Goal: Task Accomplishment & Management: Complete application form

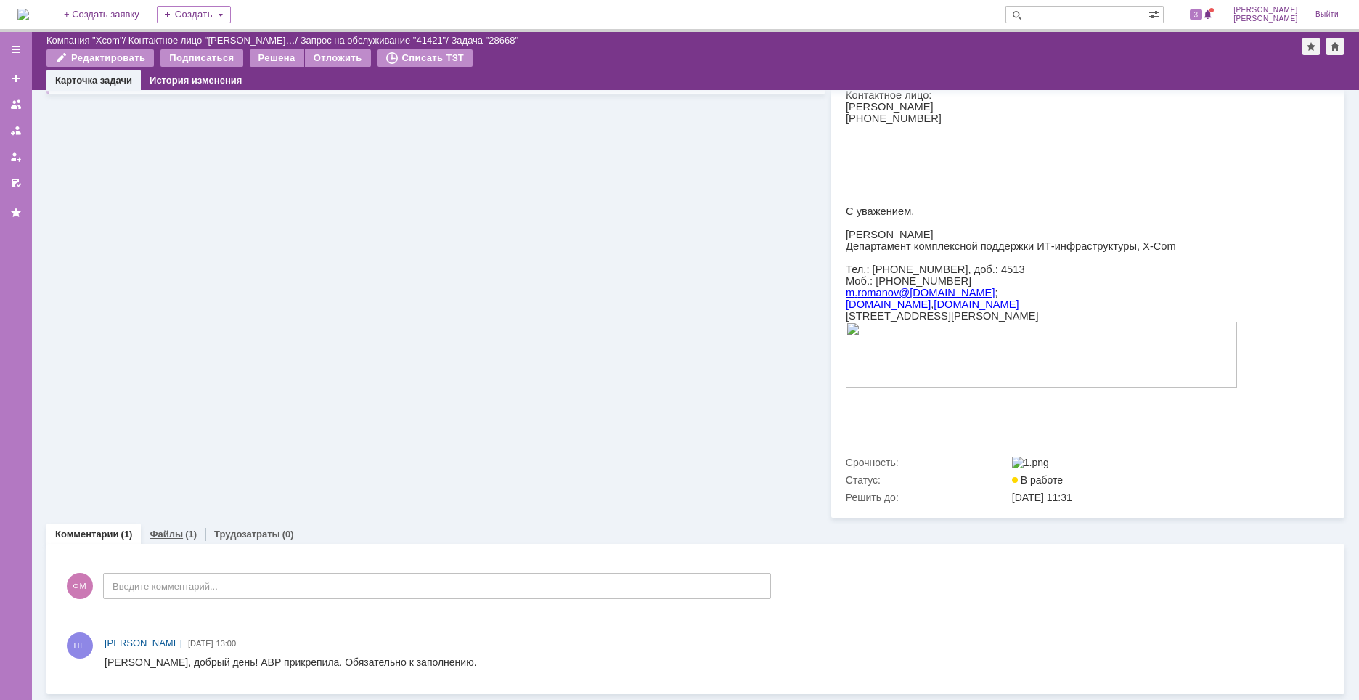
click at [174, 534] on link "Файлы" at bounding box center [166, 534] width 33 height 11
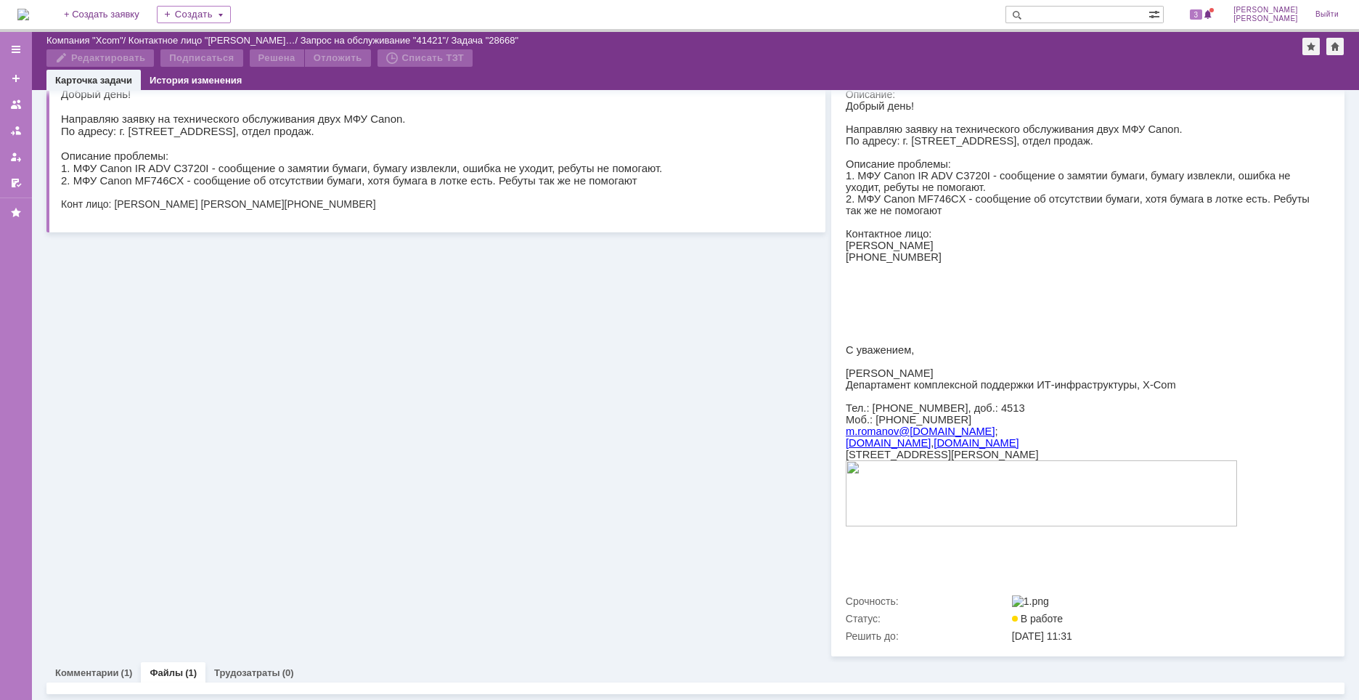
scroll to position [179, 0]
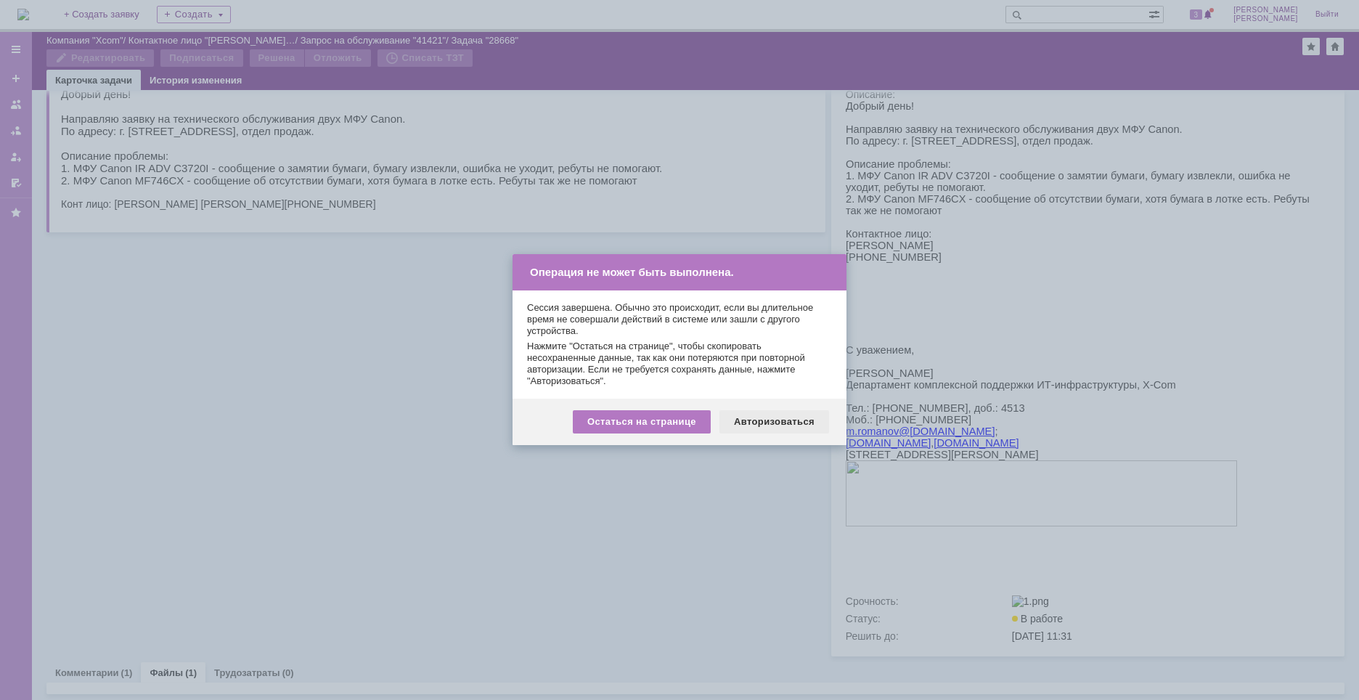
click at [751, 428] on div "Авторизоваться" at bounding box center [775, 421] width 110 height 23
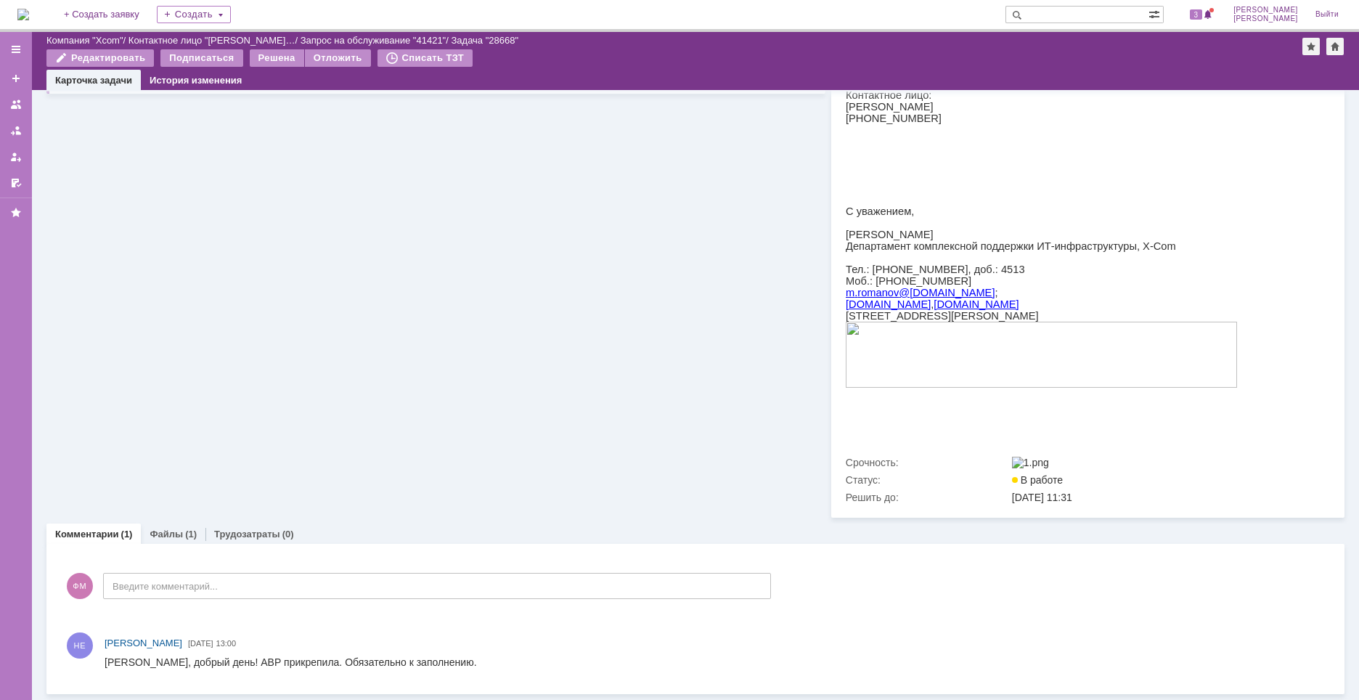
click at [163, 529] on link "Файлы" at bounding box center [166, 534] width 33 height 11
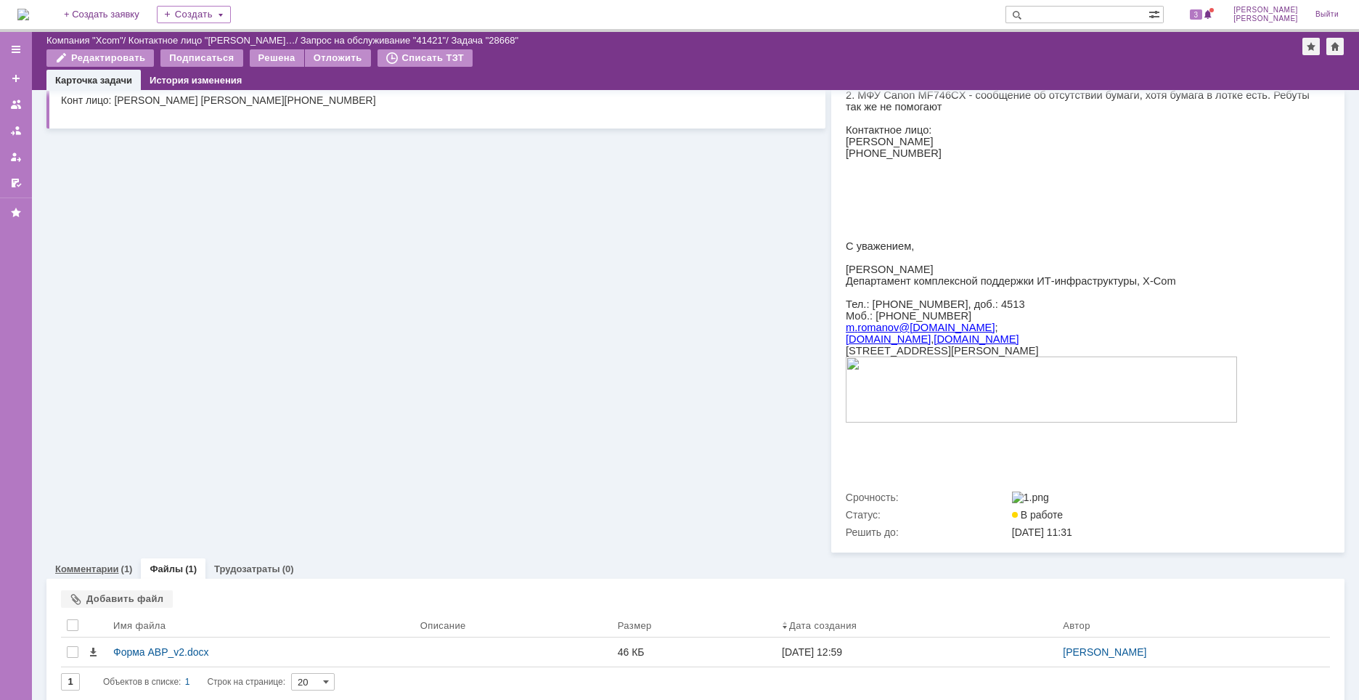
scroll to position [291, 0]
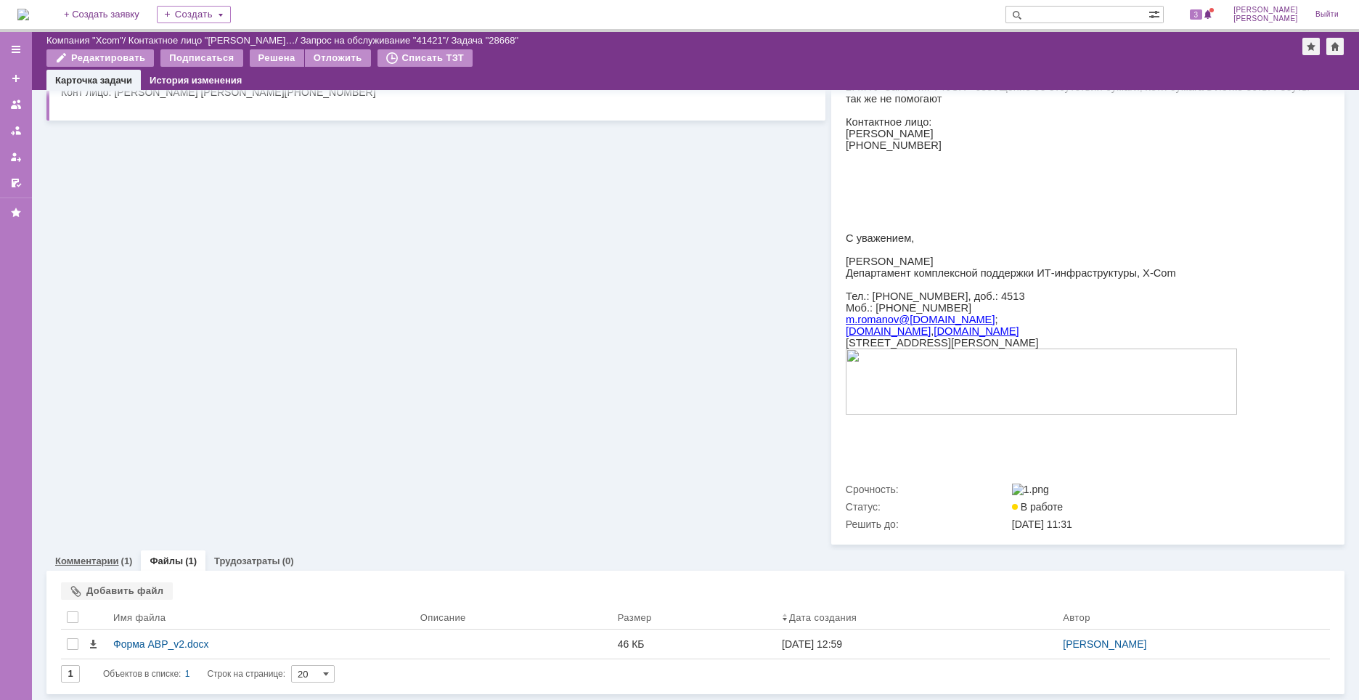
click at [88, 560] on link "Комментарии" at bounding box center [87, 560] width 64 height 11
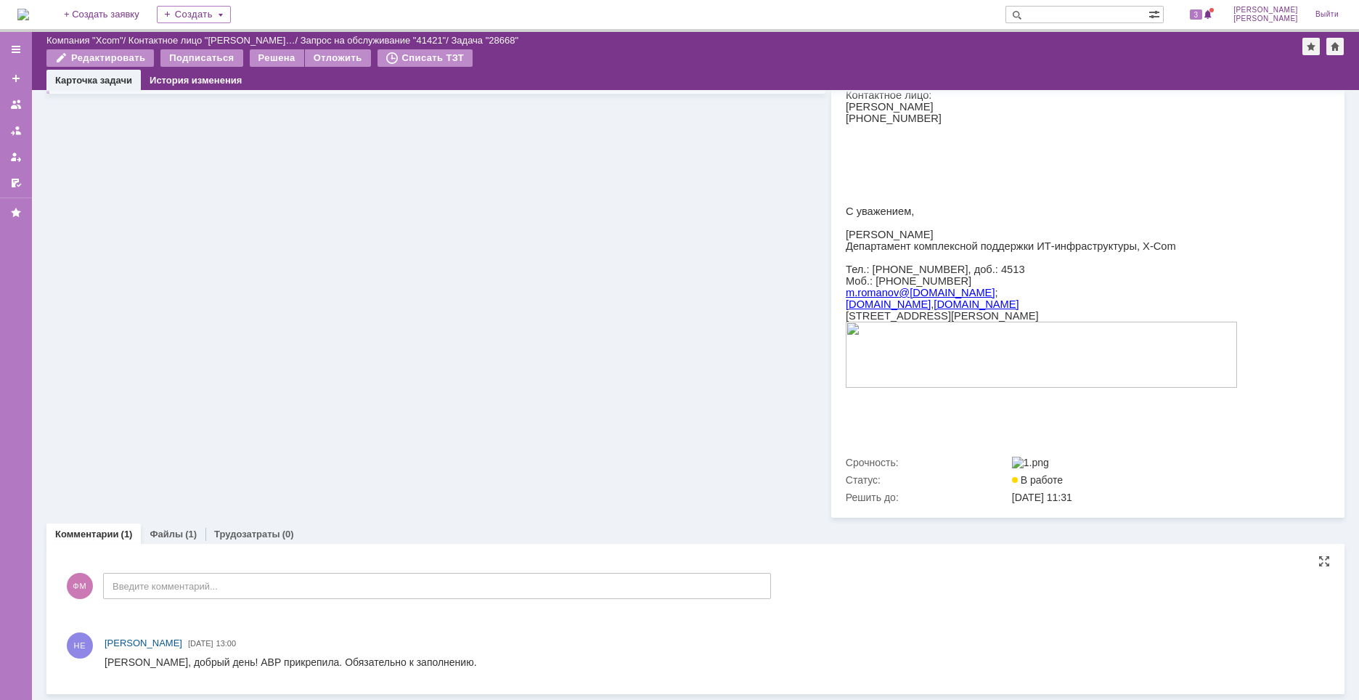
scroll to position [318, 0]
click at [174, 534] on link "Файлы" at bounding box center [166, 534] width 33 height 11
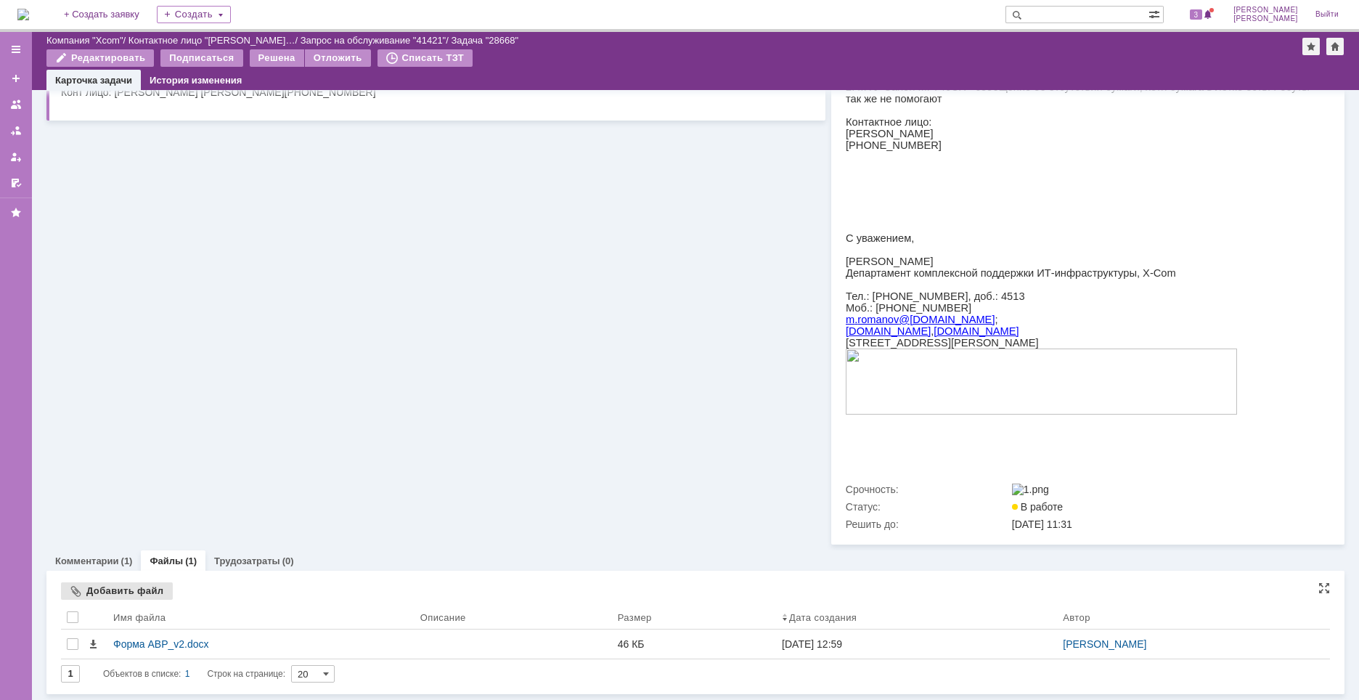
click at [136, 594] on div "Добавить файл" at bounding box center [117, 590] width 112 height 17
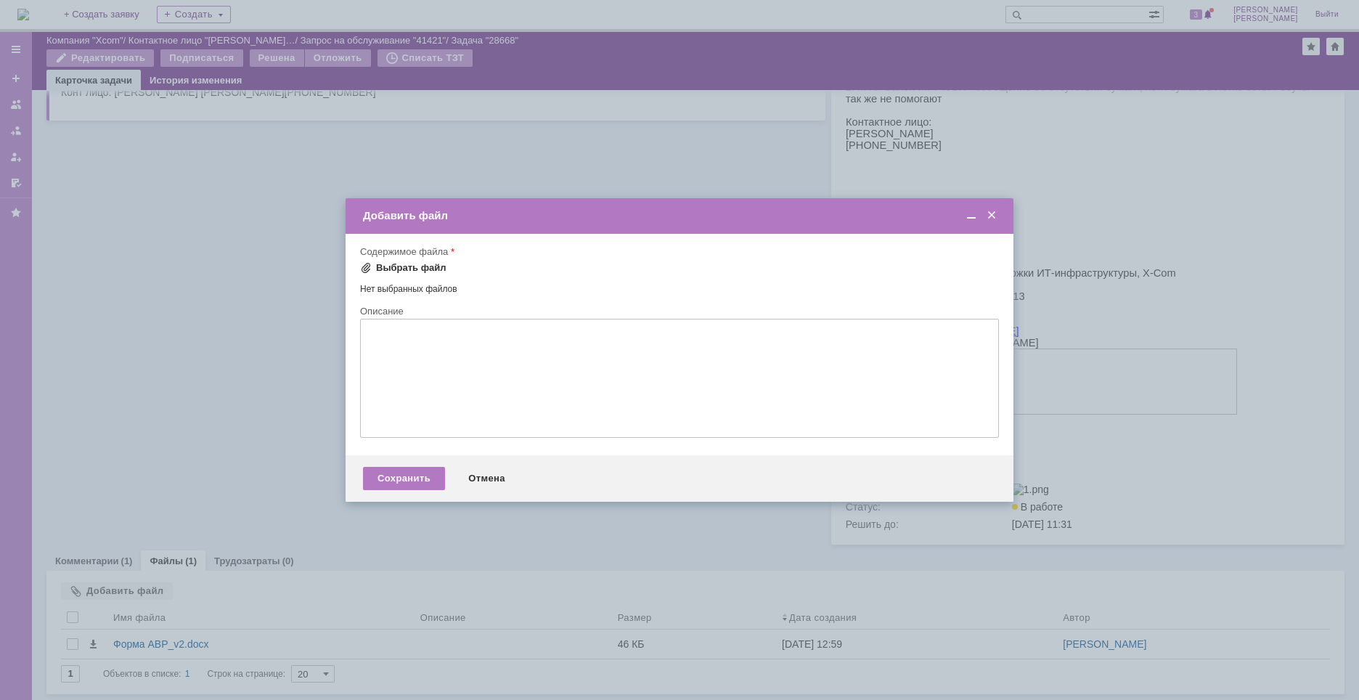
click at [421, 268] on div "Выбрать файл" at bounding box center [411, 268] width 70 height 12
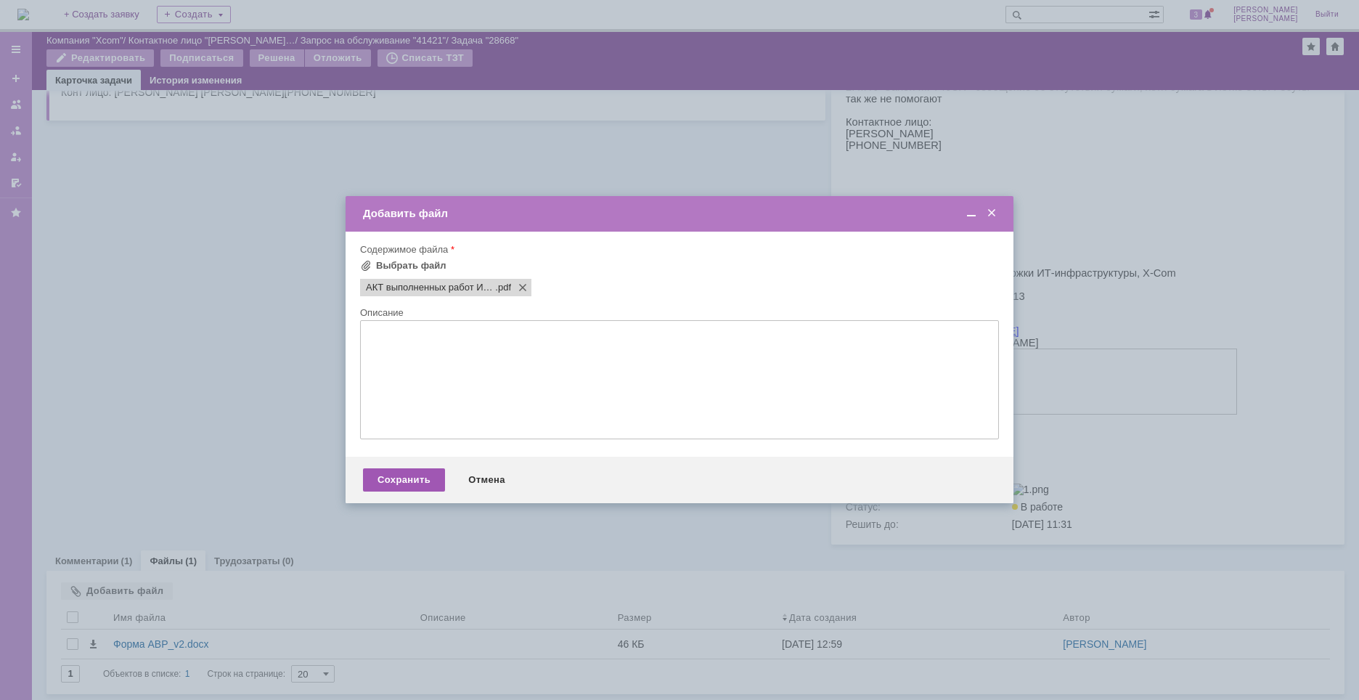
scroll to position [0, 0]
click at [409, 490] on div "Сохранить" at bounding box center [404, 479] width 82 height 23
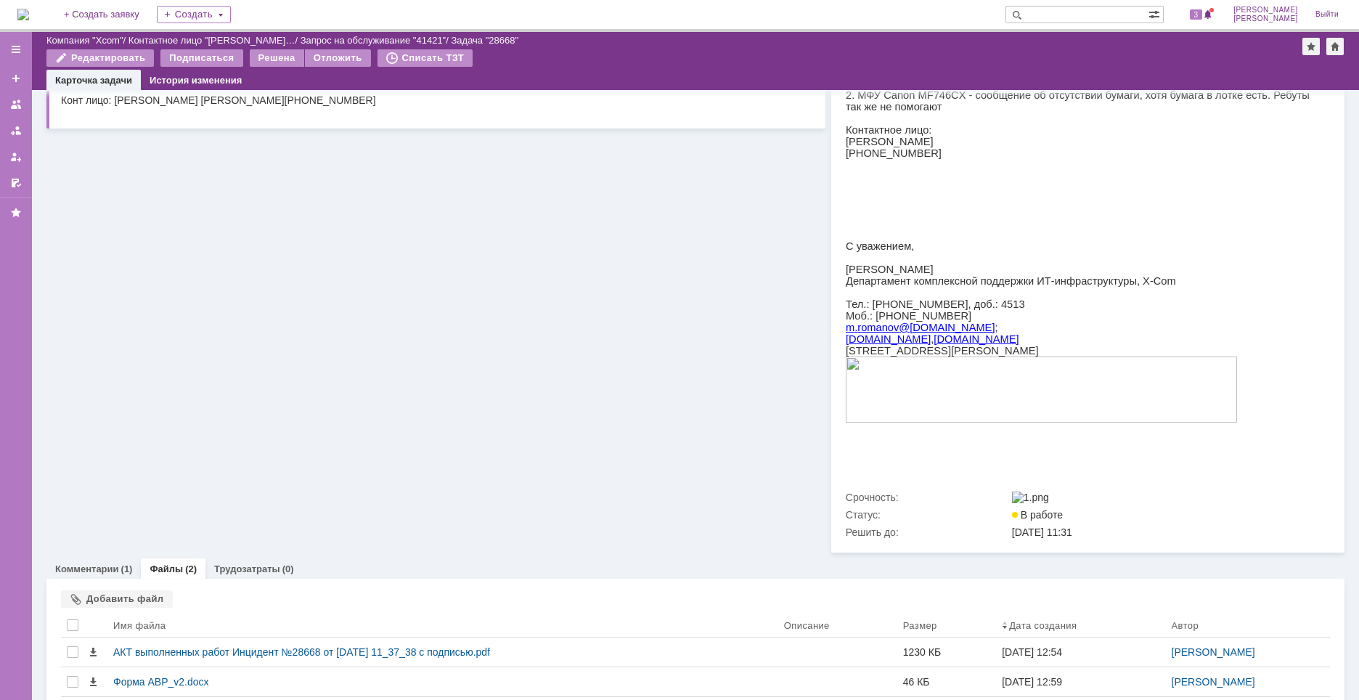
scroll to position [291, 0]
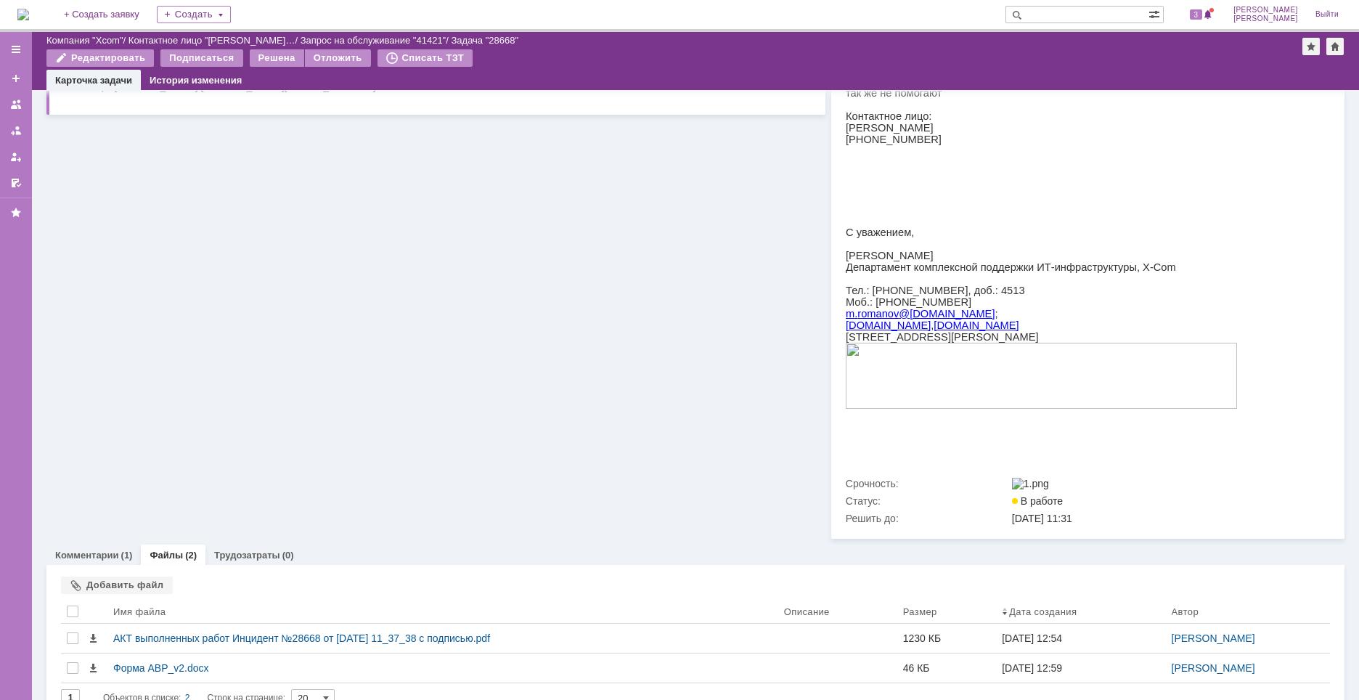
click at [682, 494] on div "Информация по задаче Редактировать В рамках заявки: 41421 Автор: Носенкова Елен…" at bounding box center [435, 169] width 779 height 740
click at [706, 262] on div "Информация по задаче Редактировать В рамках заявки: 41421 Автор: Носенкова Елен…" at bounding box center [435, 169] width 779 height 740
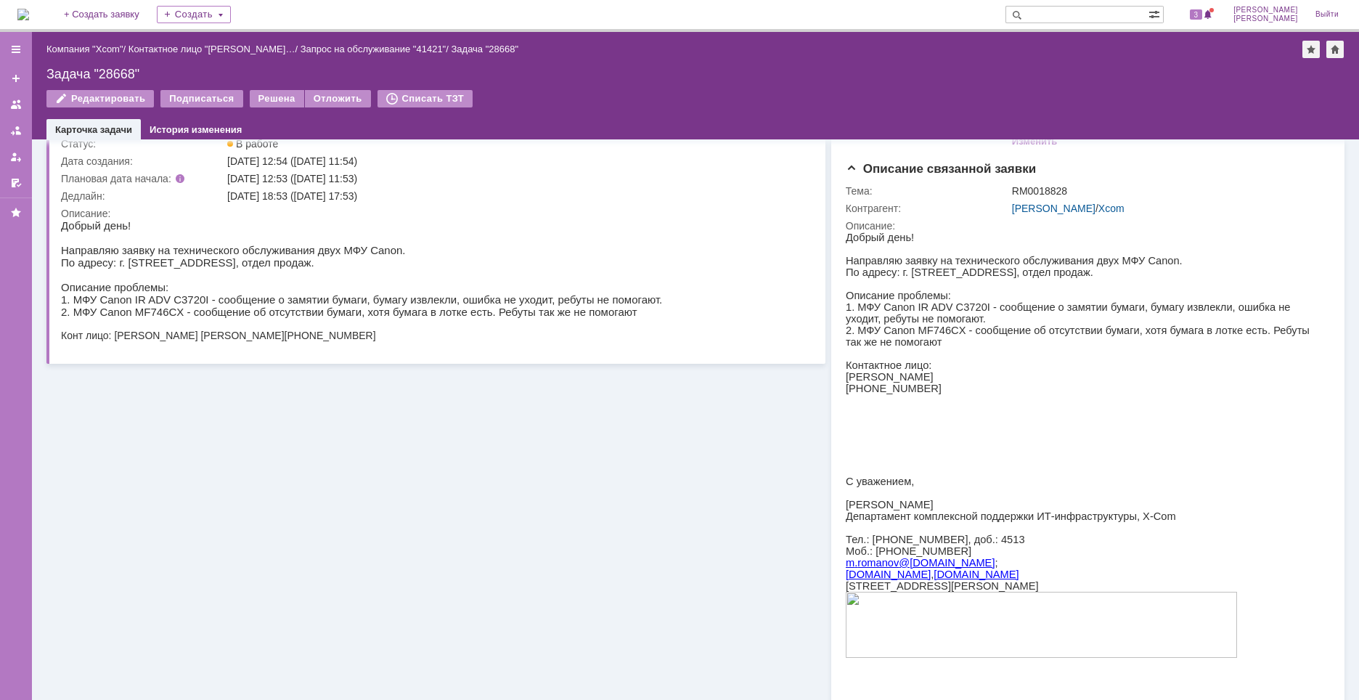
scroll to position [0, 0]
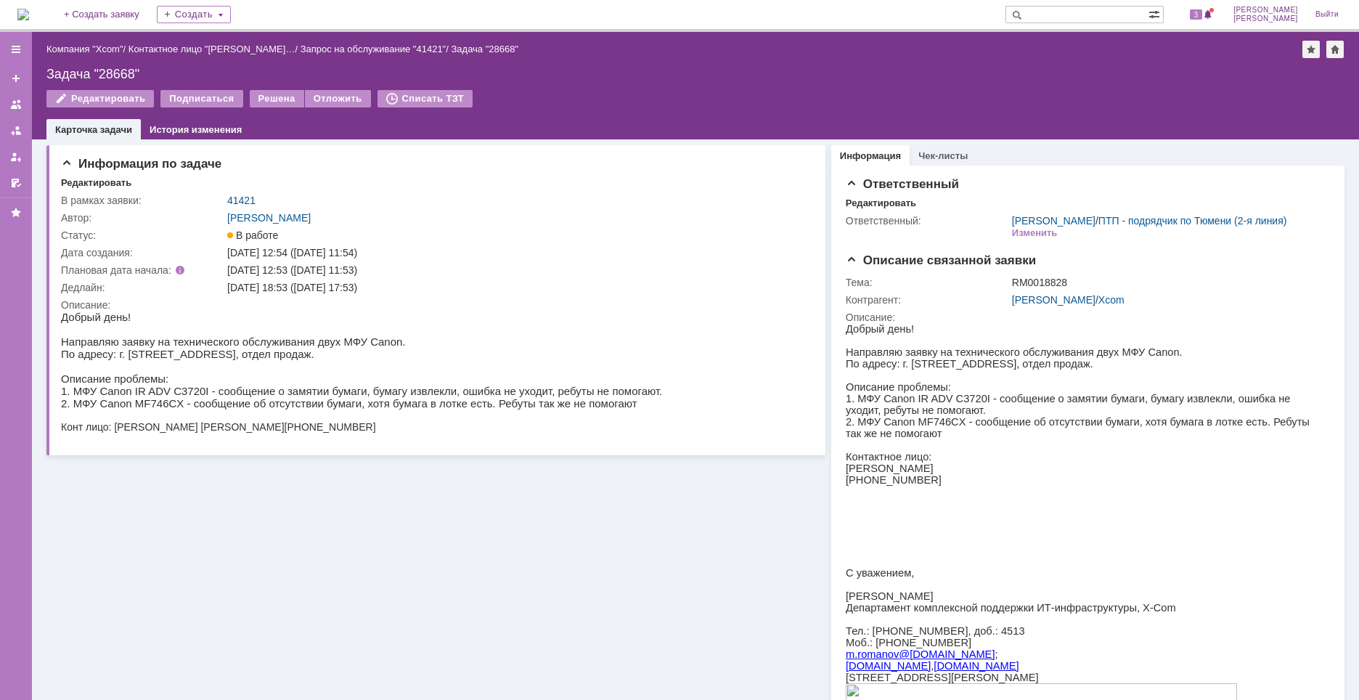
click at [593, 608] on div "Информация по задаче Редактировать В рамках заявки: 41421 Автор: Носенкова Елен…" at bounding box center [435, 509] width 779 height 740
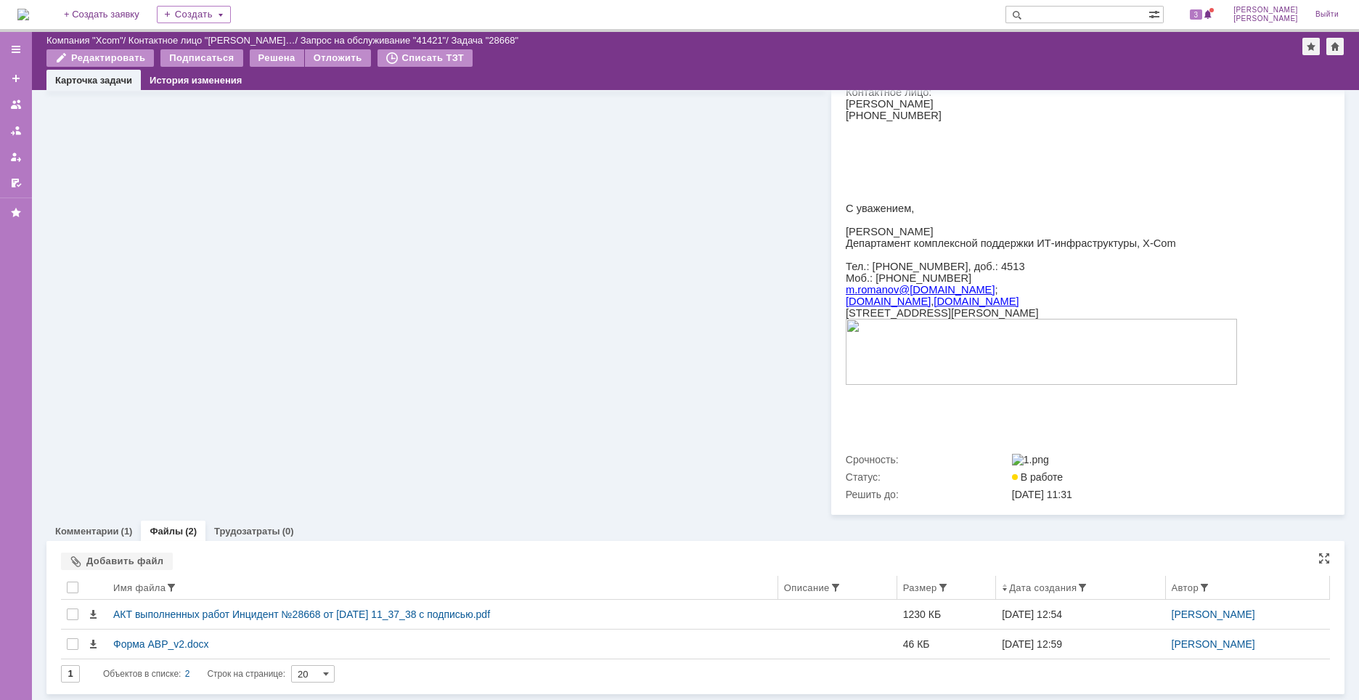
scroll to position [321, 0]
click at [151, 566] on div "Добавить файл" at bounding box center [117, 561] width 112 height 17
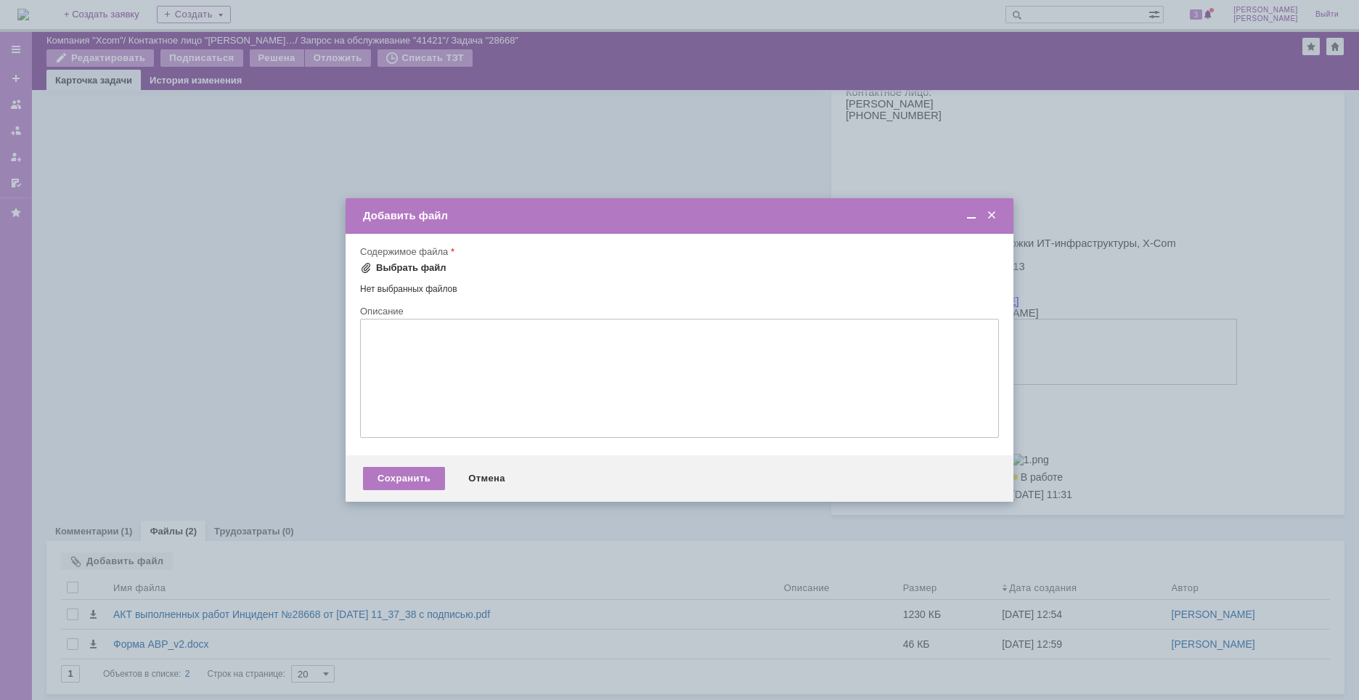
click at [431, 268] on div "Выбрать файл" at bounding box center [411, 268] width 70 height 12
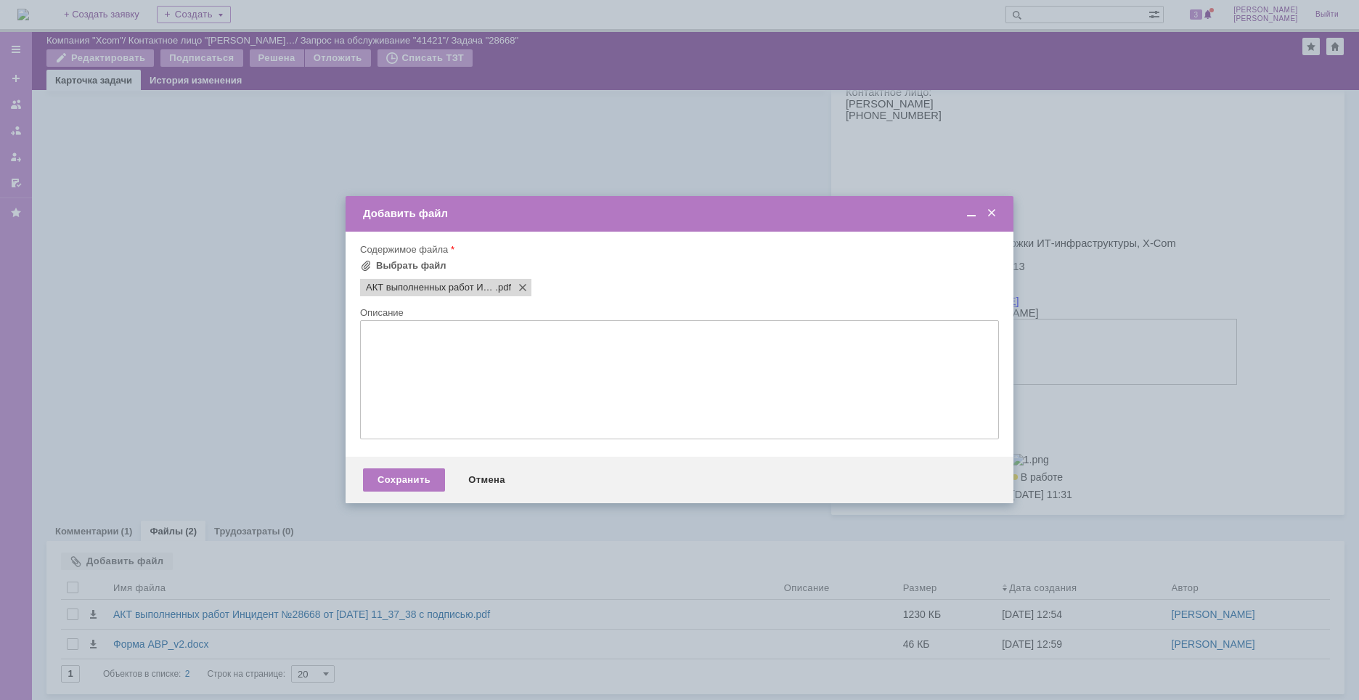
scroll to position [0, 0]
click at [401, 484] on div "Сохранить" at bounding box center [404, 479] width 82 height 23
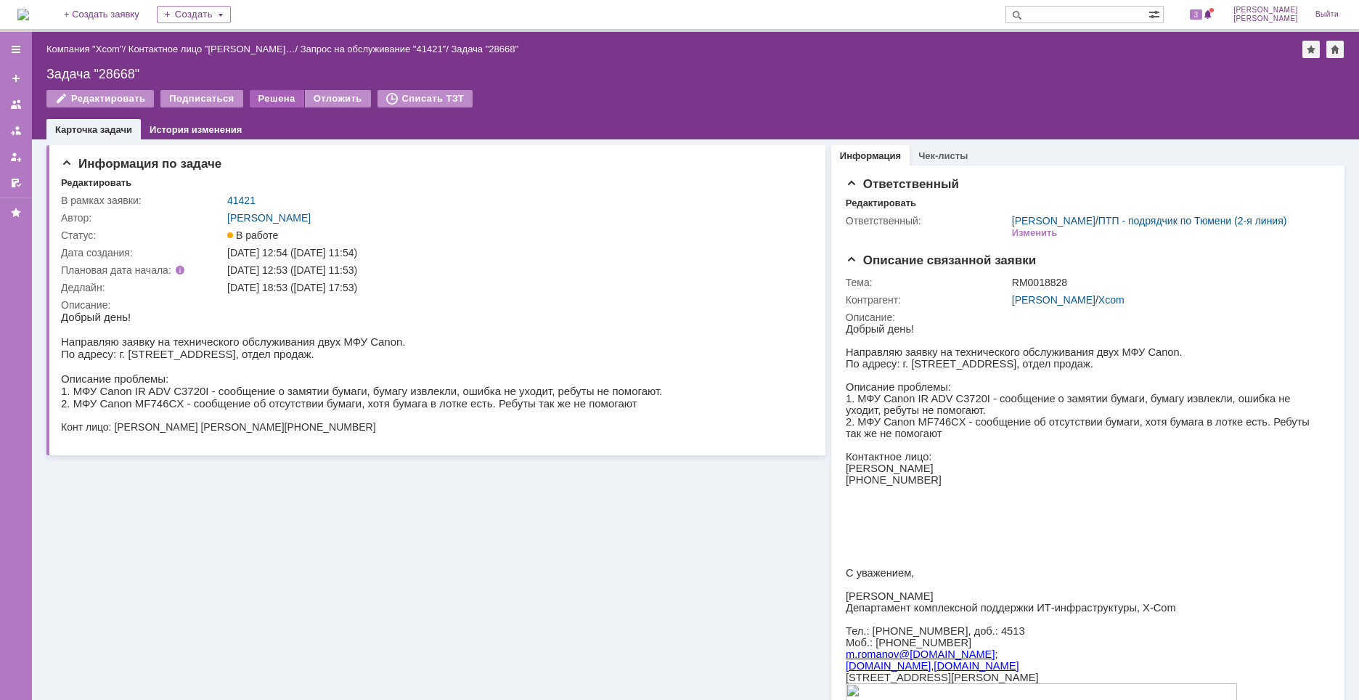
click at [266, 103] on div "Решена" at bounding box center [277, 98] width 54 height 17
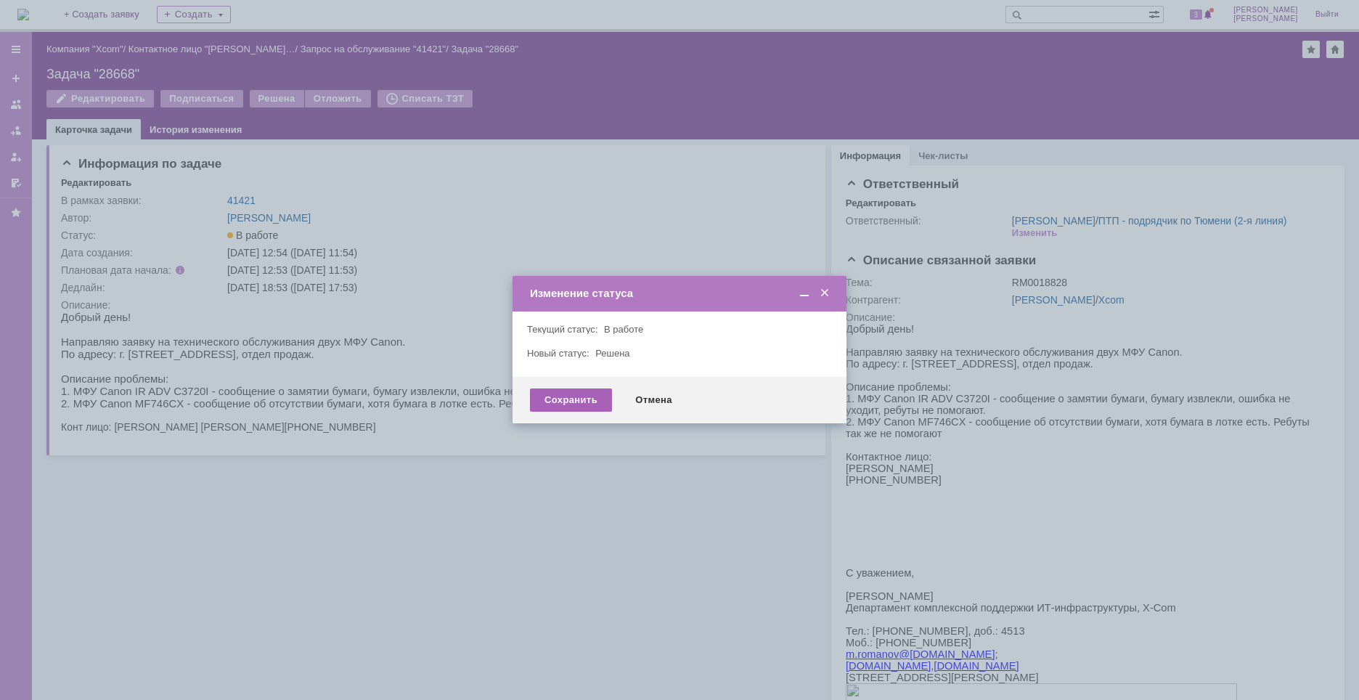
click at [579, 396] on div "Сохранить" at bounding box center [571, 399] width 82 height 23
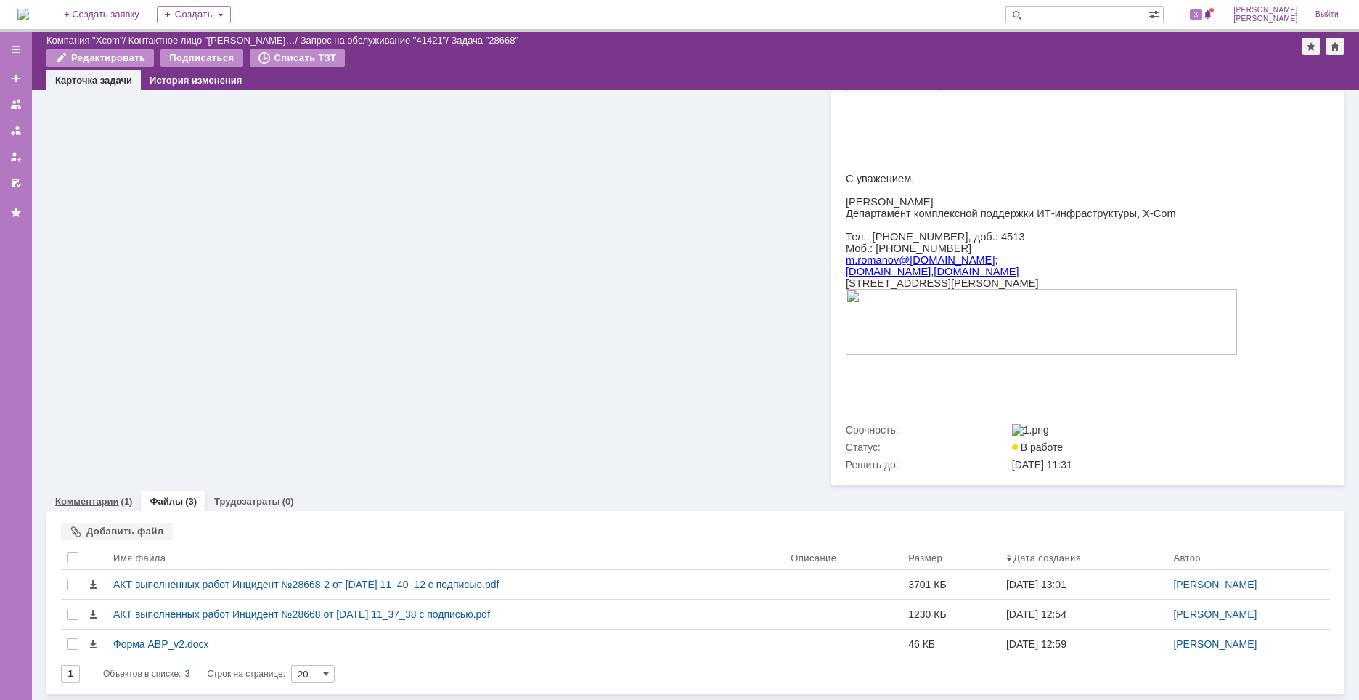
click at [109, 500] on link "Комментарии" at bounding box center [87, 501] width 64 height 11
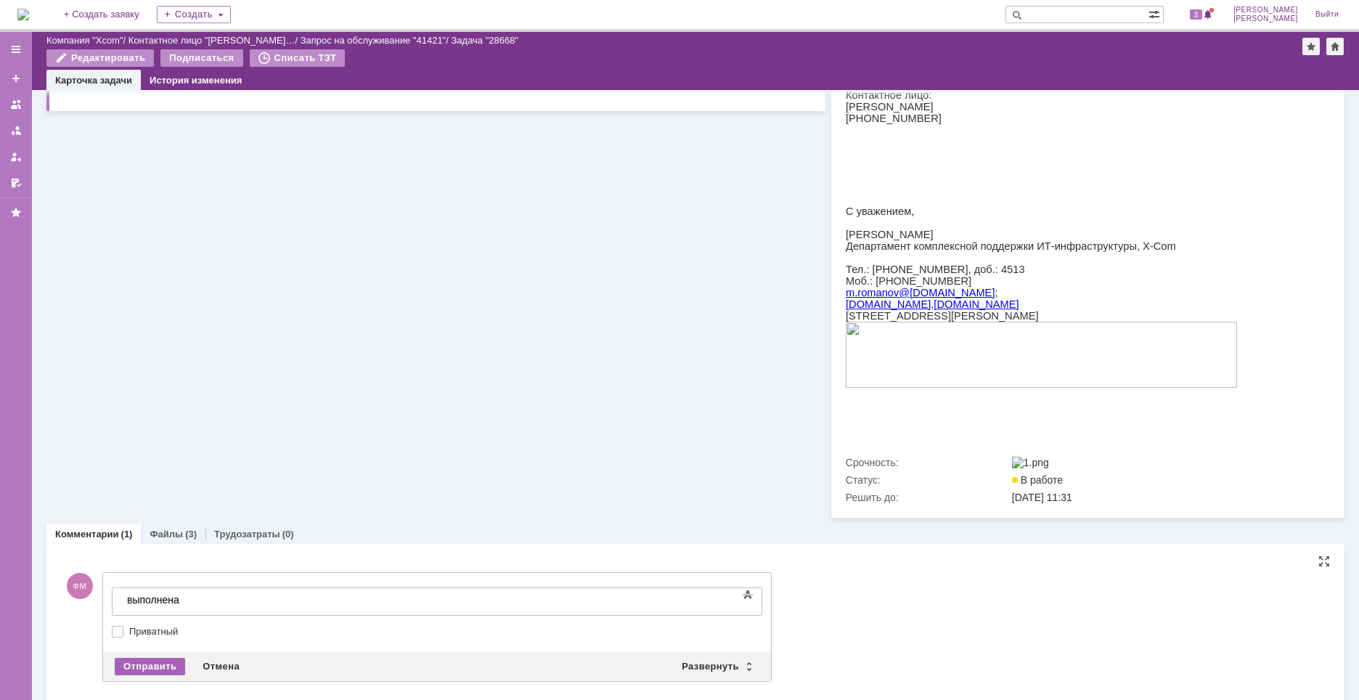
click at [163, 672] on div "Отправить" at bounding box center [150, 666] width 70 height 17
